Goal: Contribute content: Add original content to the website for others to see

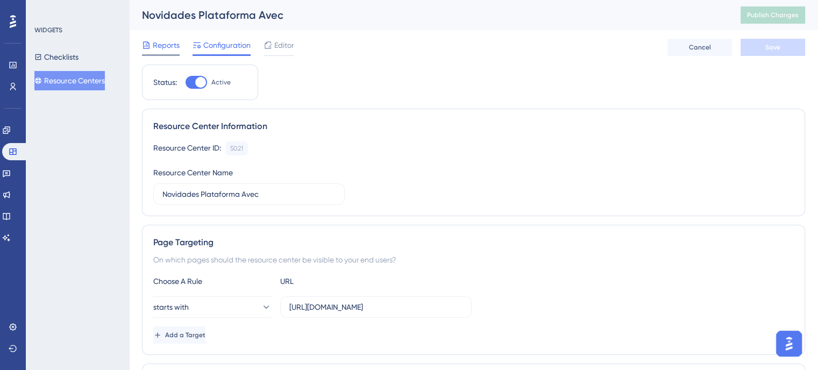
click at [146, 52] on div "Reports" at bounding box center [161, 47] width 38 height 17
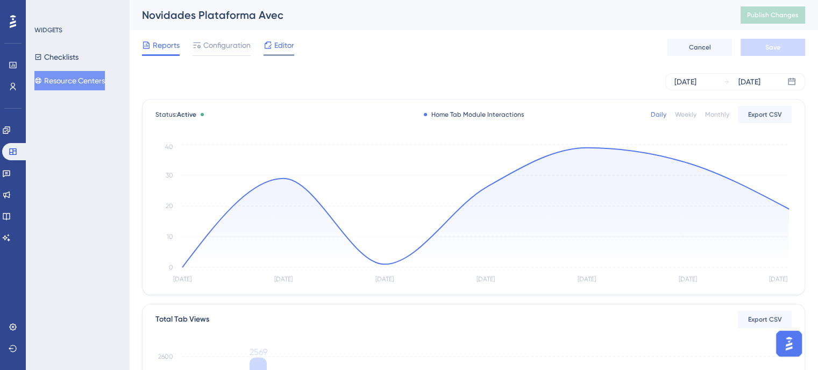
click at [286, 49] on span "Editor" at bounding box center [284, 45] width 20 height 13
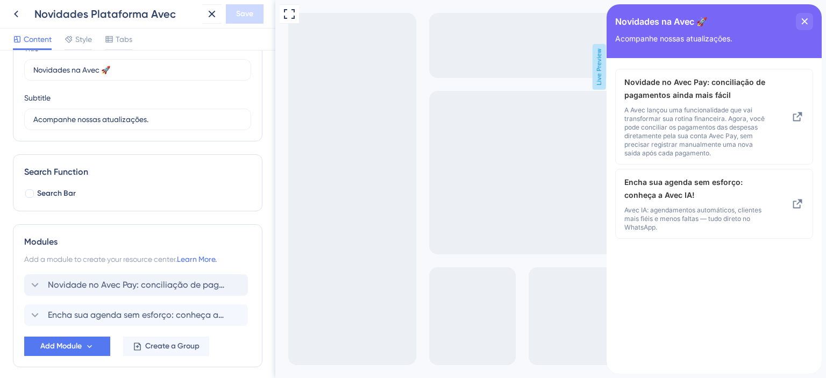
scroll to position [98, 0]
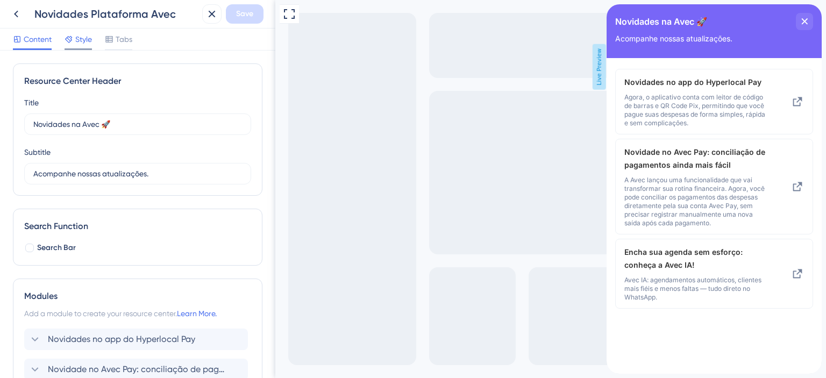
click at [74, 48] on div at bounding box center [77, 49] width 27 height 2
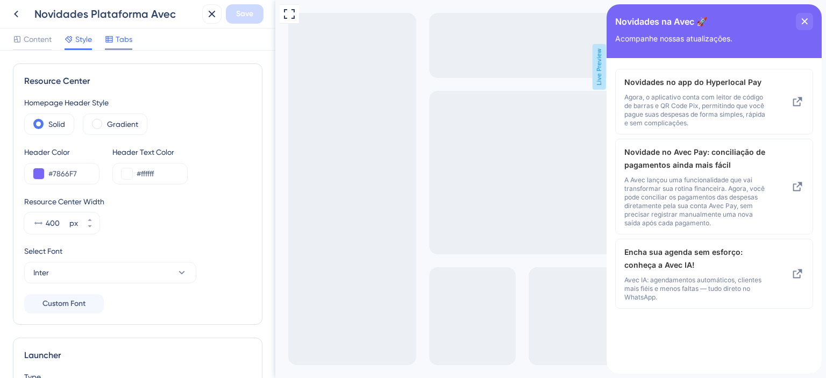
click at [128, 41] on span "Tabs" at bounding box center [124, 39] width 17 height 13
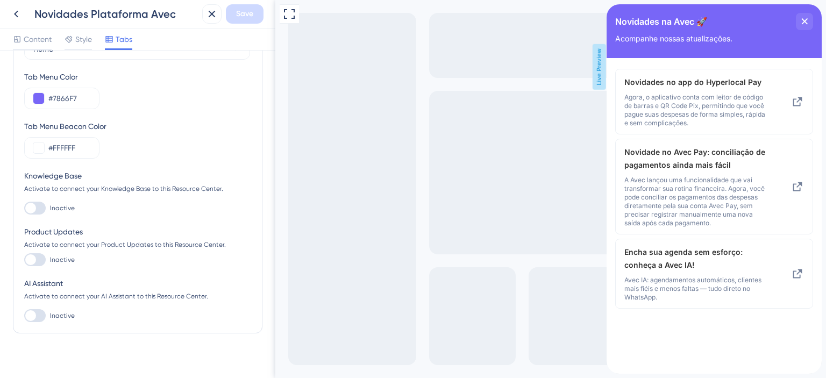
scroll to position [64, 0]
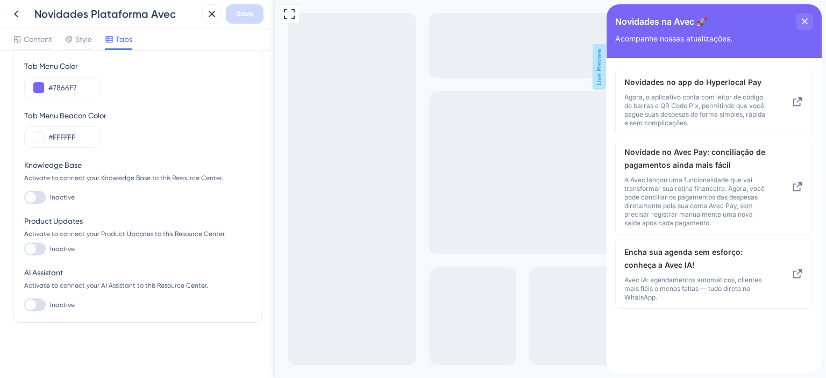
click at [39, 247] on div at bounding box center [34, 248] width 21 height 13
click at [24, 249] on input "Inactive" at bounding box center [24, 249] width 1 height 1
checkbox input "true"
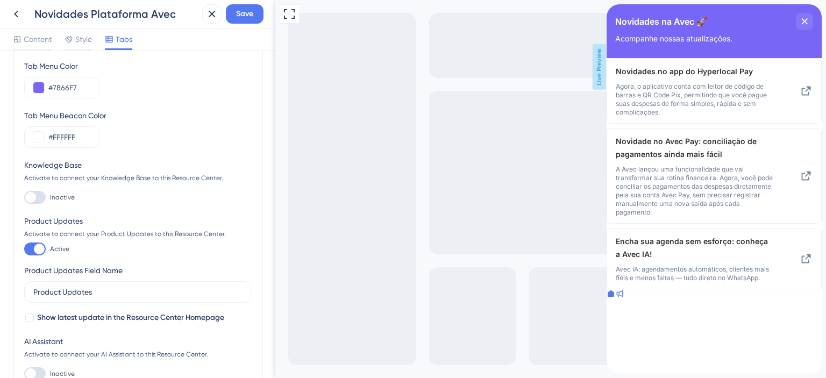
click at [623, 300] on div at bounding box center [619, 294] width 9 height 11
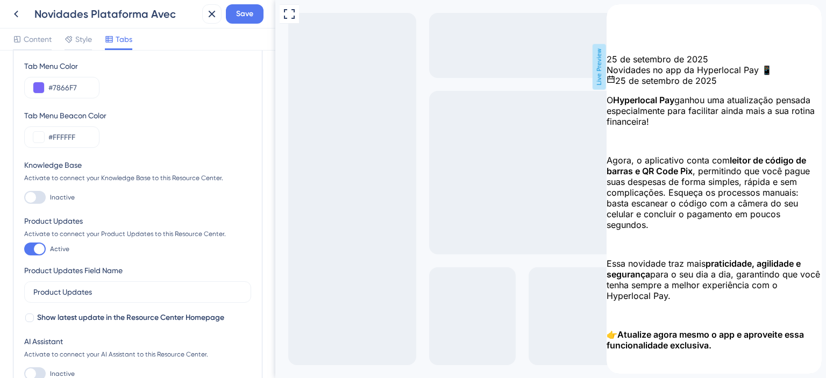
scroll to position [1559, 0]
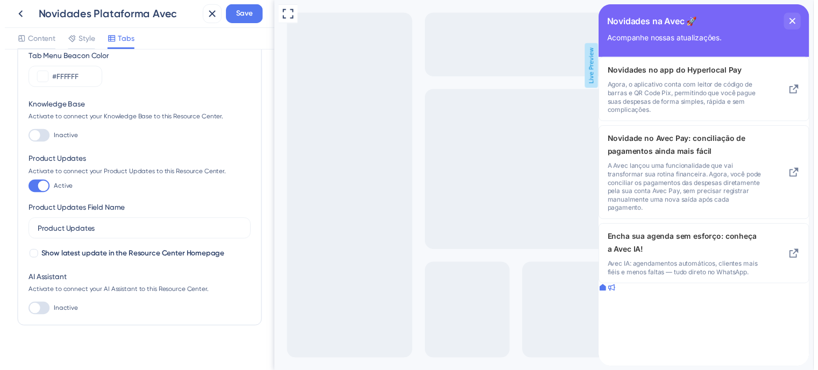
scroll to position [133, 0]
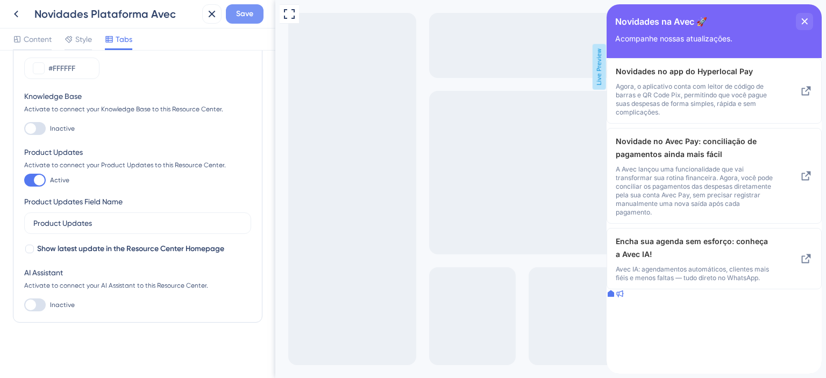
click at [252, 12] on span "Save" at bounding box center [244, 14] width 17 height 13
click at [13, 12] on icon at bounding box center [16, 14] width 13 height 13
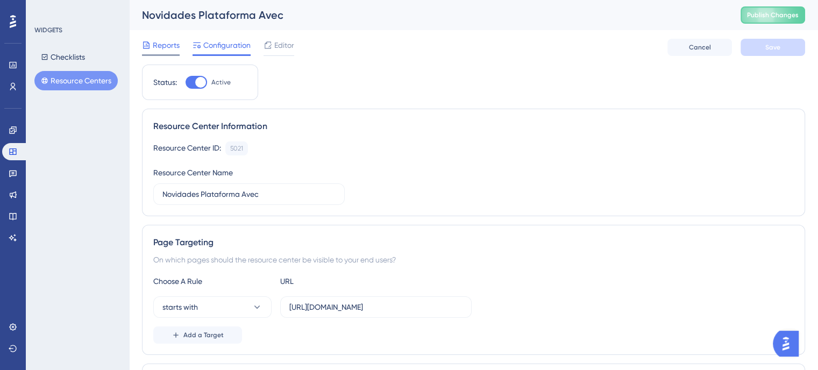
click at [152, 44] on div "Reports" at bounding box center [161, 45] width 38 height 13
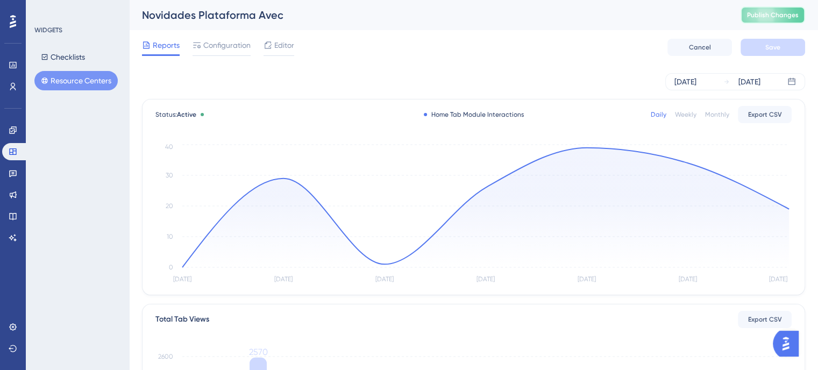
click at [780, 11] on span "Publish Changes" at bounding box center [773, 15] width 52 height 9
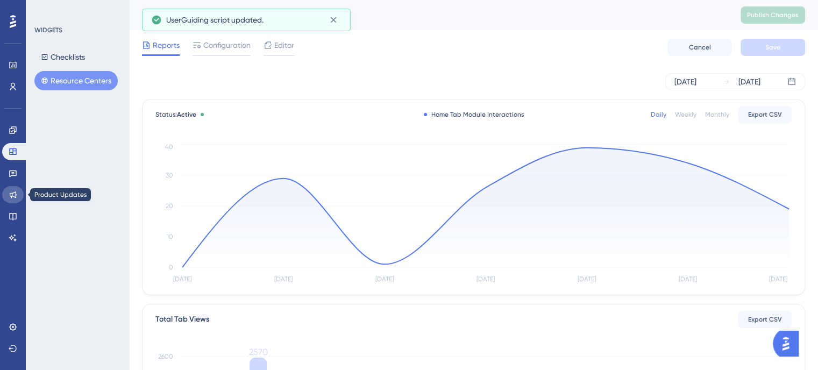
click at [19, 187] on link at bounding box center [12, 194] width 21 height 17
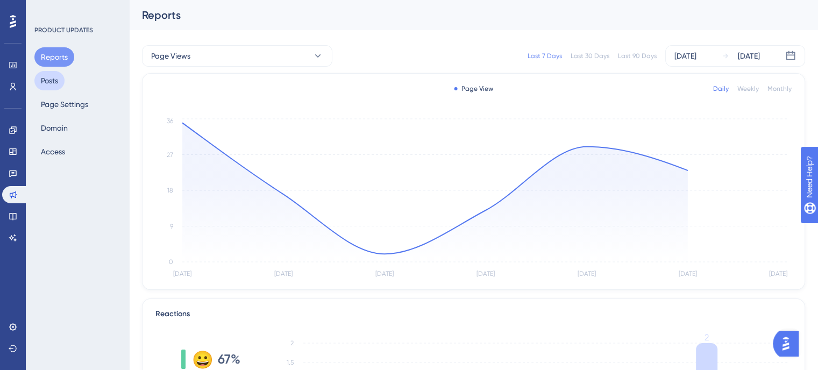
click at [49, 82] on button "Posts" at bounding box center [49, 80] width 30 height 19
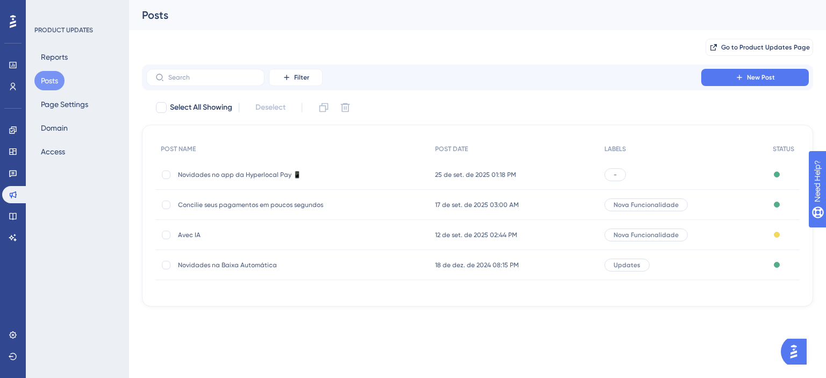
click at [619, 176] on div "-" at bounding box center [614, 174] width 21 height 13
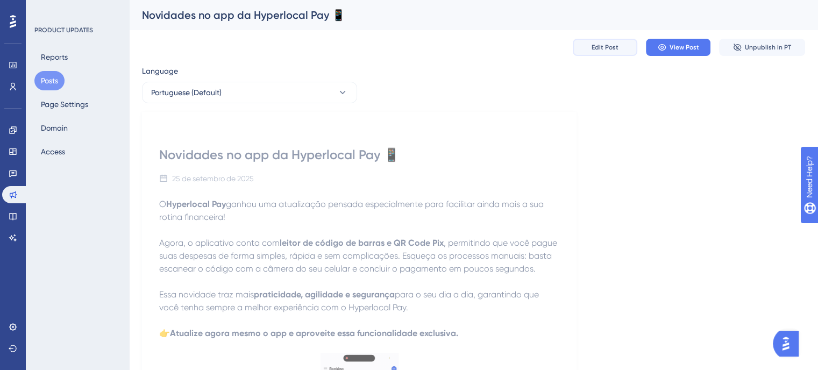
click at [613, 46] on span "Edit Post" at bounding box center [604, 47] width 27 height 9
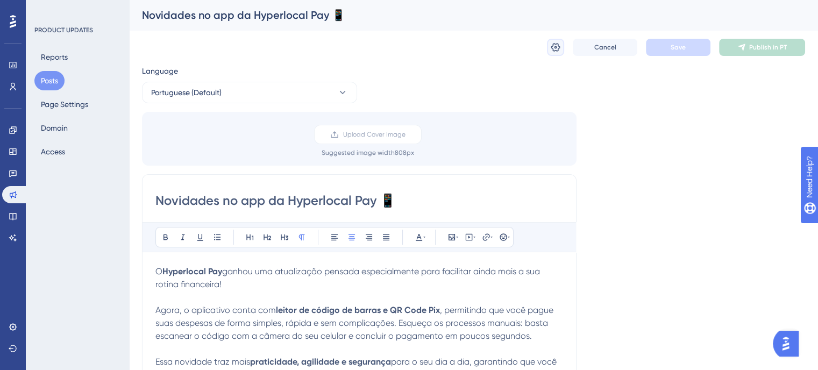
click at [557, 52] on icon at bounding box center [555, 47] width 11 height 11
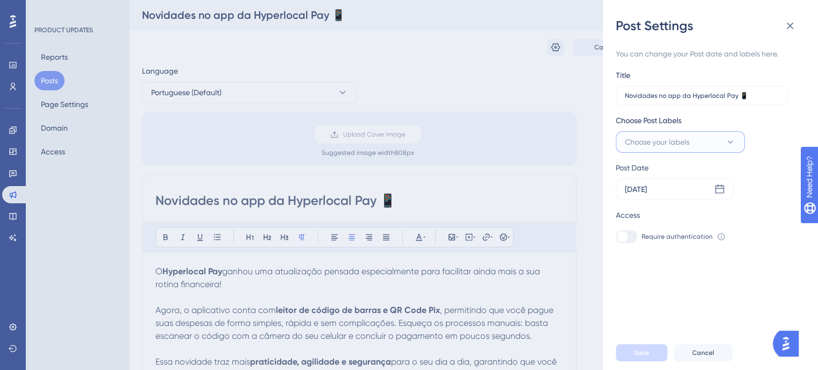
click at [651, 137] on span "Choose your labels" at bounding box center [657, 141] width 64 height 13
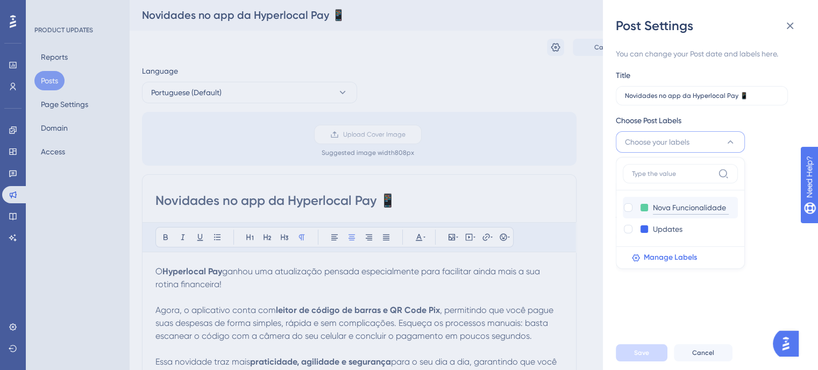
click at [661, 202] on input "Nova Funcionalidade" at bounding box center [690, 207] width 76 height 13
click at [629, 203] on div at bounding box center [627, 207] width 9 height 9
checkbox input "true"
click at [761, 180] on div "Post Date Sep 25 2025" at bounding box center [702, 180] width 175 height 39
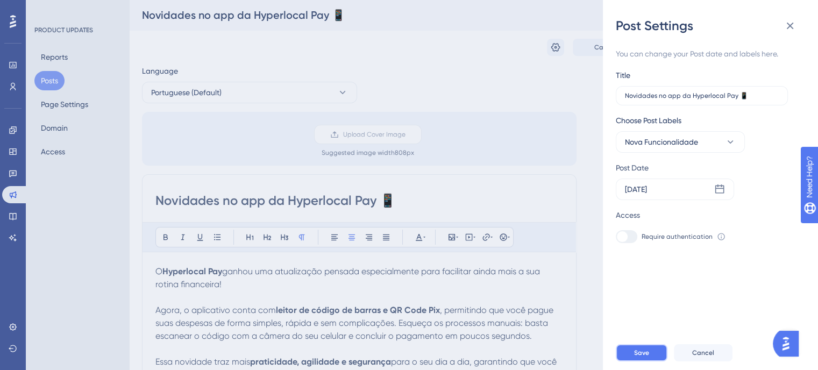
click at [637, 357] on span "Save" at bounding box center [641, 352] width 15 height 9
click at [792, 27] on icon at bounding box center [789, 25] width 13 height 13
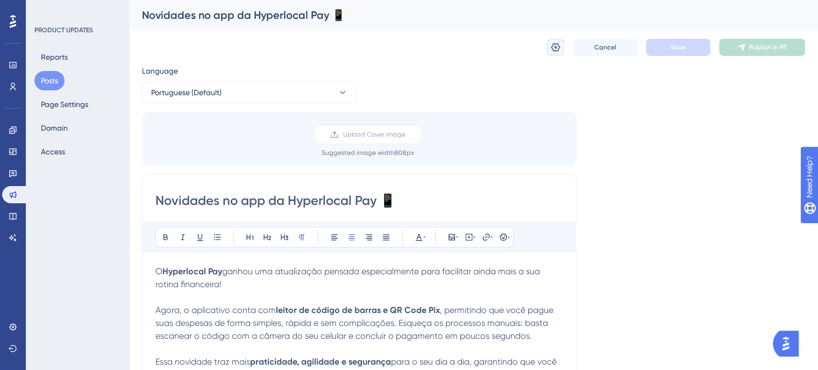
click at [554, 46] on icon at bounding box center [555, 47] width 11 height 11
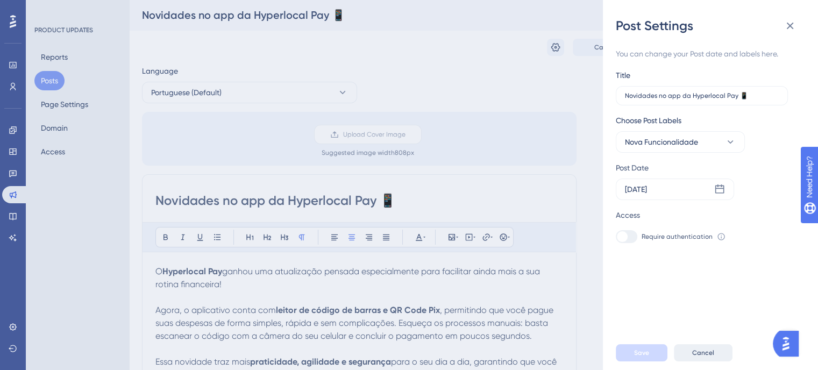
click at [710, 357] on span "Cancel" at bounding box center [703, 352] width 22 height 9
